Goal: Transaction & Acquisition: Obtain resource

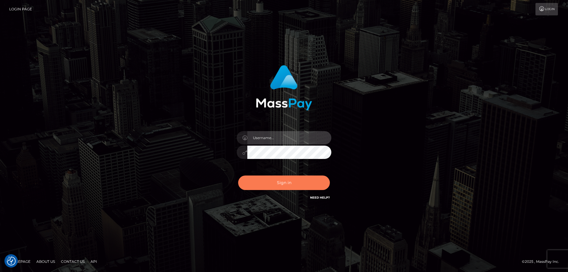
type input "tinekeb"
click at [283, 182] on button "Sign in" at bounding box center [284, 182] width 92 height 14
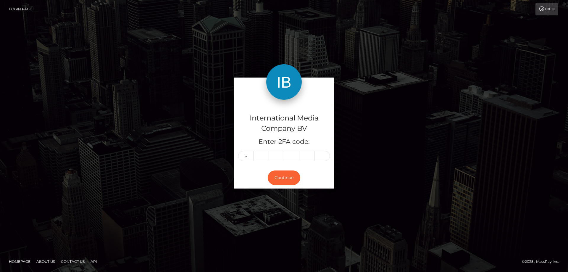
type input "1"
type input "5"
type input "2"
type input "4"
type input "9"
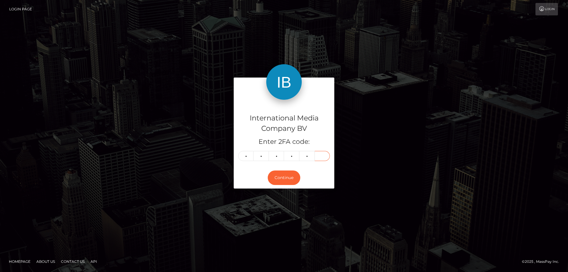
type input "8"
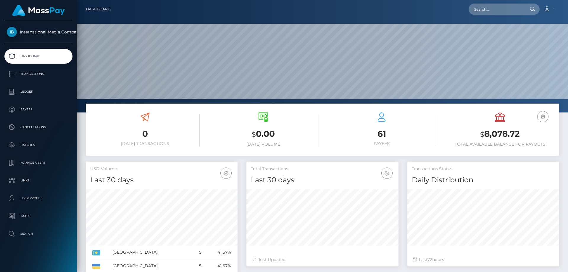
scroll to position [105, 152]
click at [31, 74] on p "Transactions" at bounding box center [38, 73] width 63 height 9
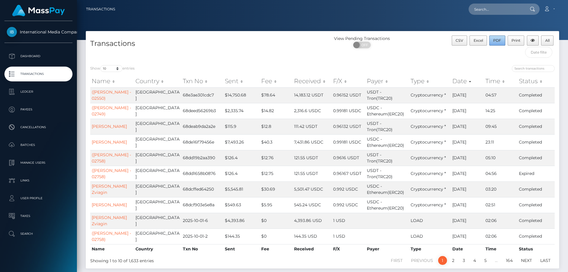
click at [496, 39] on span "PDF" at bounding box center [497, 40] width 8 height 4
click at [20, 92] on p "Ledger" at bounding box center [38, 91] width 63 height 9
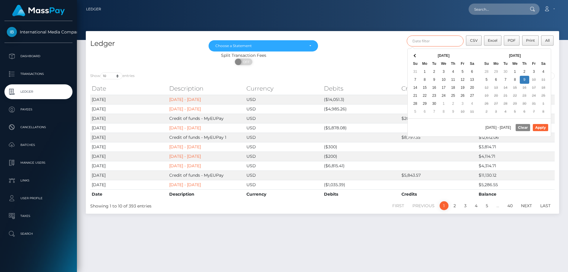
click at [431, 41] on input "text" at bounding box center [434, 40] width 57 height 11
click at [542, 127] on button "Apply" at bounding box center [539, 127] width 15 height 7
type input "09/25/2025 - 09/30/2025"
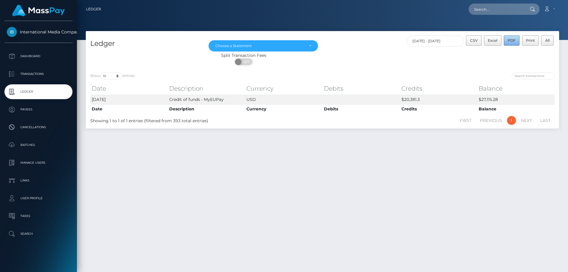
click at [507, 39] on button "PDF" at bounding box center [511, 40] width 16 height 10
click at [25, 90] on p "Ledger" at bounding box center [38, 91] width 63 height 9
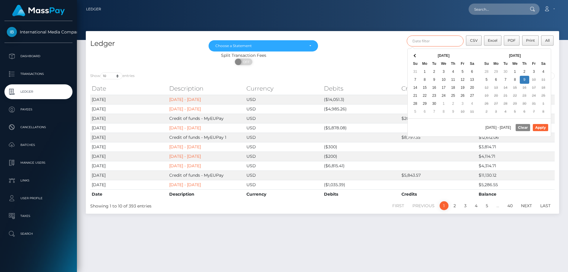
click at [417, 42] on input "text" at bounding box center [434, 40] width 57 height 11
click at [511, 40] on span "PDF" at bounding box center [511, 40] width 8 height 4
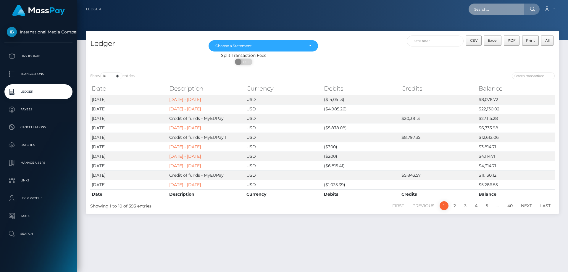
click at [492, 10] on input "text" at bounding box center [496, 9] width 56 height 11
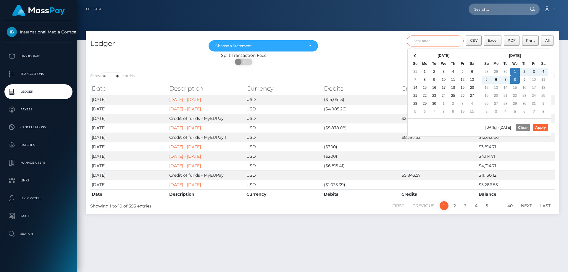
click at [431, 41] on input "text" at bounding box center [434, 40] width 57 height 11
click at [542, 128] on button "Apply" at bounding box center [539, 127] width 15 height 7
type input "10/01/2025 - 10/08/2025"
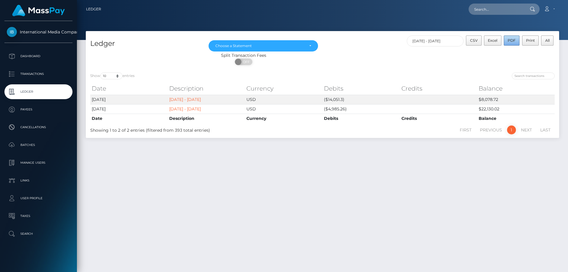
click at [510, 38] on button "PDF" at bounding box center [511, 40] width 16 height 10
click at [31, 55] on p "Dashboard" at bounding box center [38, 56] width 63 height 9
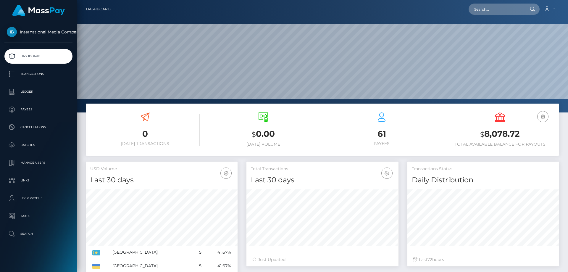
scroll to position [105, 152]
click at [30, 89] on p "Ledger" at bounding box center [38, 91] width 63 height 9
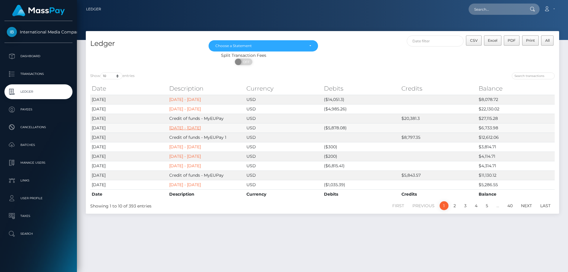
click at [201, 128] on link "[DATE] - [DATE]" at bounding box center [185, 127] width 32 height 5
click at [510, 39] on span "PDF" at bounding box center [511, 40] width 8 height 4
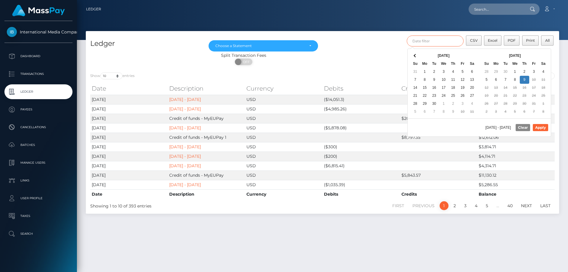
click at [442, 41] on input "text" at bounding box center [434, 40] width 57 height 11
click at [539, 128] on button "Apply" at bounding box center [539, 127] width 15 height 7
type input "09/22/2025 - 09/30/2025"
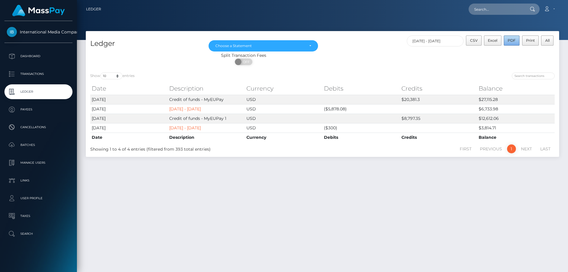
click at [509, 39] on span "PDF" at bounding box center [511, 40] width 8 height 4
click at [32, 55] on p "Dashboard" at bounding box center [38, 56] width 63 height 9
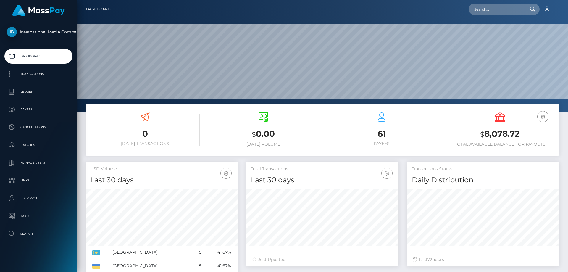
scroll to position [105, 152]
click at [547, 6] on link "Account" at bounding box center [548, 9] width 17 height 12
click at [525, 38] on link "Logout" at bounding box center [534, 38] width 47 height 11
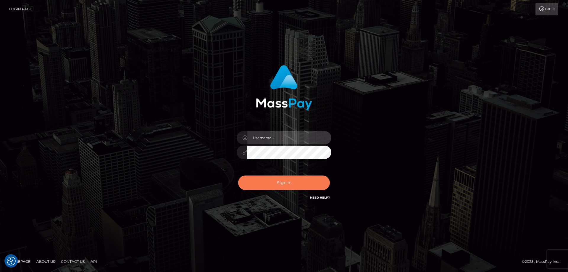
type input "tinekeb"
click at [280, 183] on button "Sign in" at bounding box center [284, 182] width 92 height 14
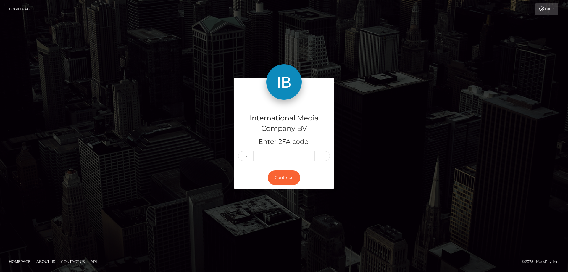
type input "8"
type input "0"
type input "3"
type input "9"
type input "8"
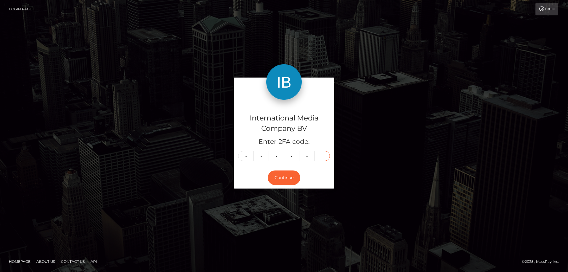
type input "8"
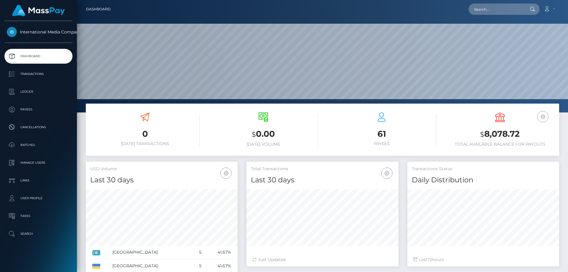
scroll to position [105, 152]
click at [547, 8] on icon at bounding box center [546, 9] width 6 height 5
click at [524, 38] on link "Logout" at bounding box center [534, 38] width 47 height 11
